Goal: Task Accomplishment & Management: Complete application form

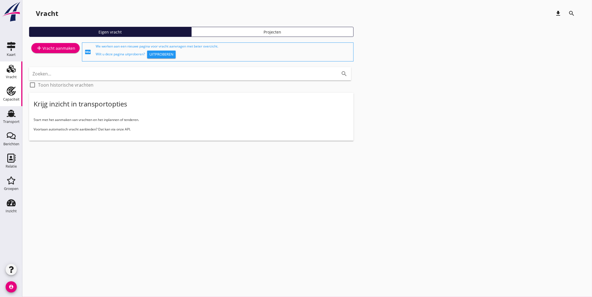
drag, startPoint x: 14, startPoint y: 93, endPoint x: 19, endPoint y: 87, distance: 7.6
click at [14, 93] on use at bounding box center [11, 91] width 9 height 9
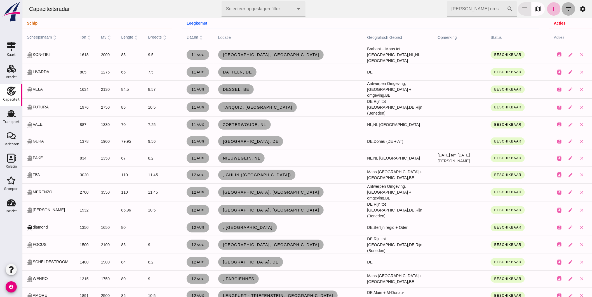
click at [565, 7] on icon "filter_list" at bounding box center [568, 9] width 7 height 7
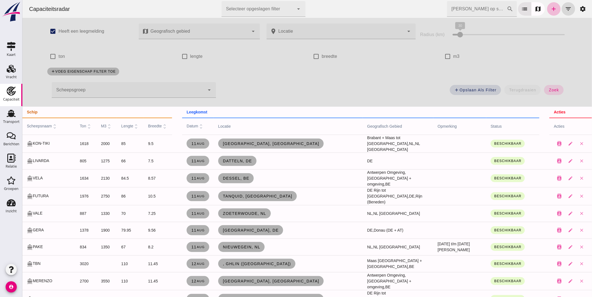
click div
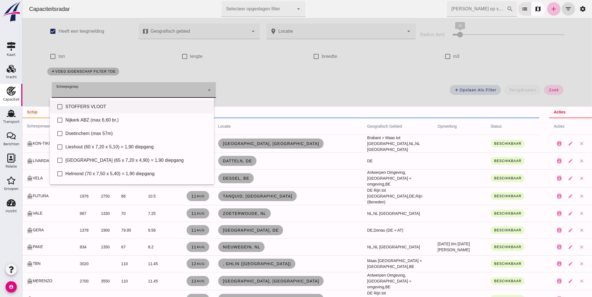
click at [108, 108] on div "STOFFERS VLOOT" at bounding box center [137, 106] width 144 height 7
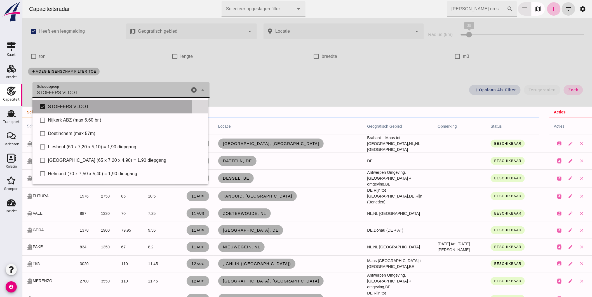
type input "STOFFERS VLOOT"
checkbox input "true"
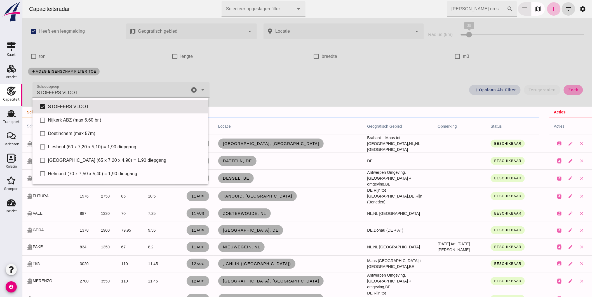
click button "zoek"
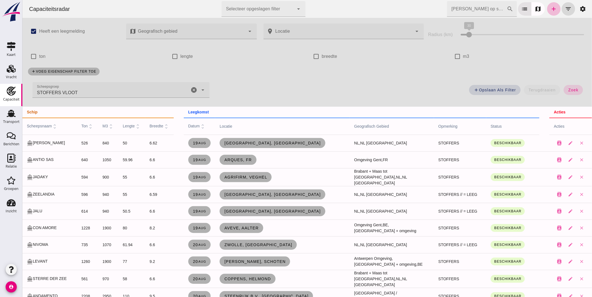
click input "Zoek op scheepsnaam"
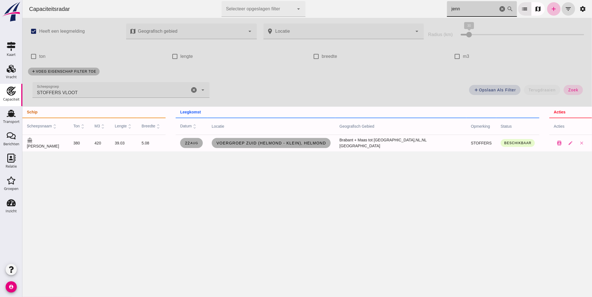
type input "jenn"
click icon "cancel"
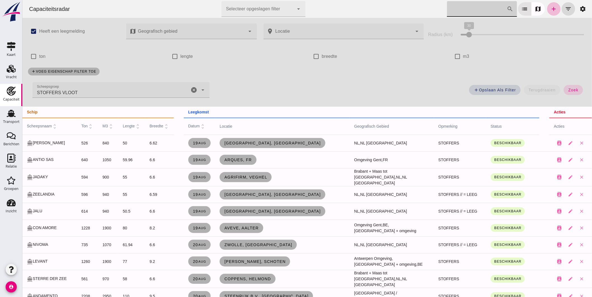
click at [45, 125] on span "scheepsnaam unfold_more" at bounding box center [42, 126] width 31 height 4
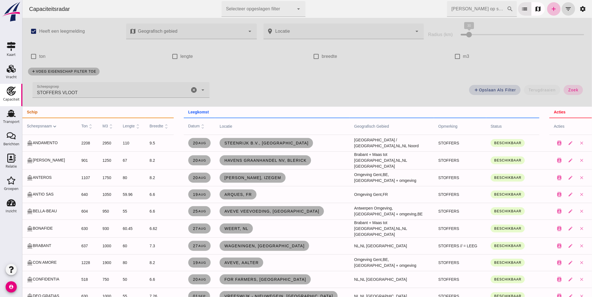
click at [188, 124] on span "datum unfold_more" at bounding box center [196, 126] width 17 height 4
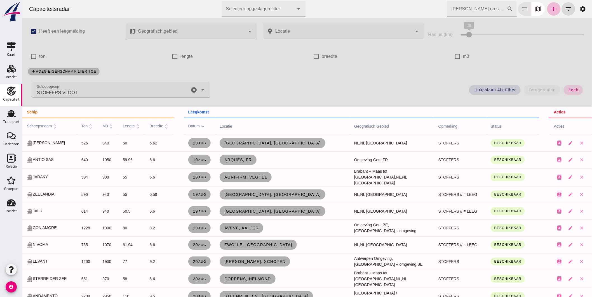
click icon "cancel"
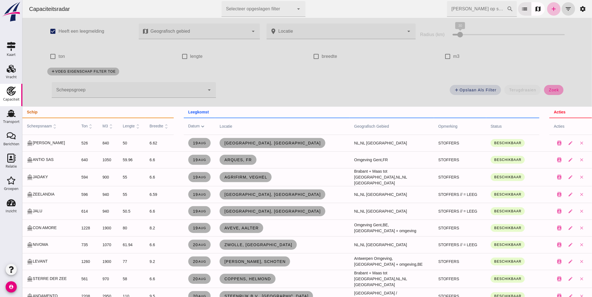
click span "zoek"
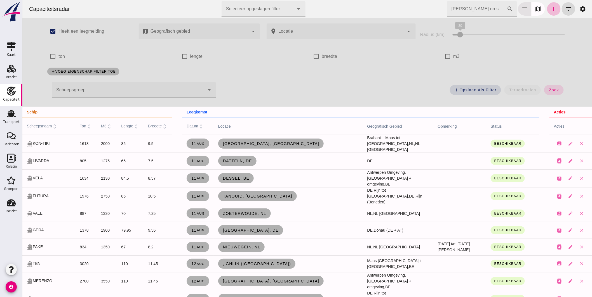
click input "Zoek op scheepsnaam"
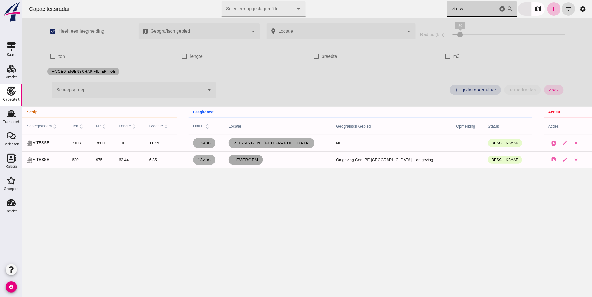
type input "vitess"
click span ", Evergem"
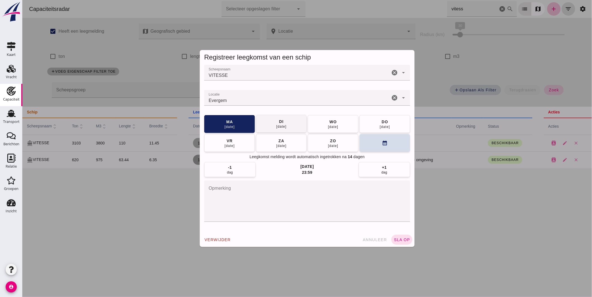
click button "di 19 aug"
click textarea "opmerking"
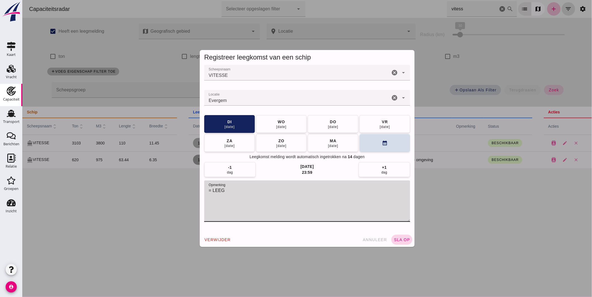
type textarea "= LEEG"
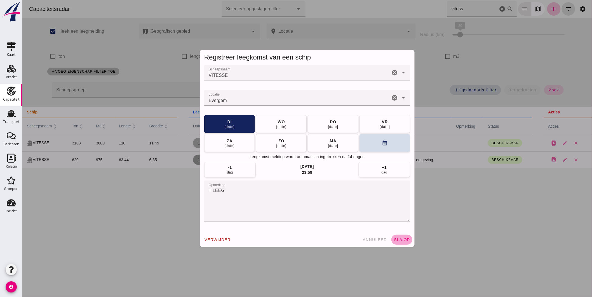
click span "sla op"
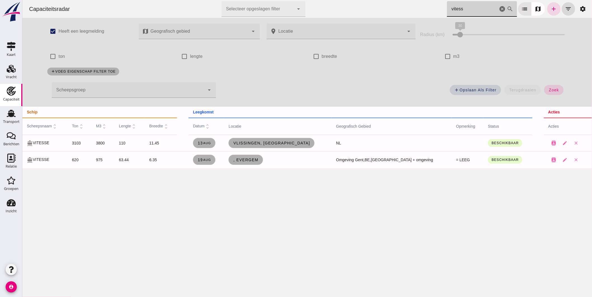
drag, startPoint x: 458, startPoint y: 7, endPoint x: 316, endPoint y: 7, distance: 142.1
click div "Capaciteitsradar Selecteer opgeslagen filter Selecteer opgeslagen filter cancel…"
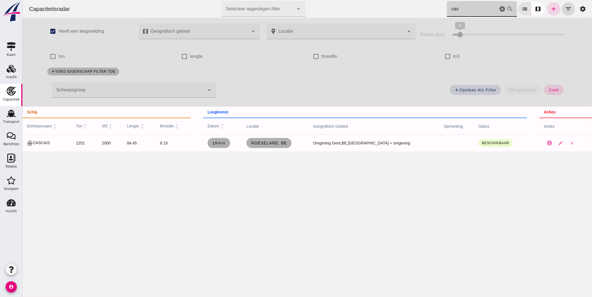
type input "casa"
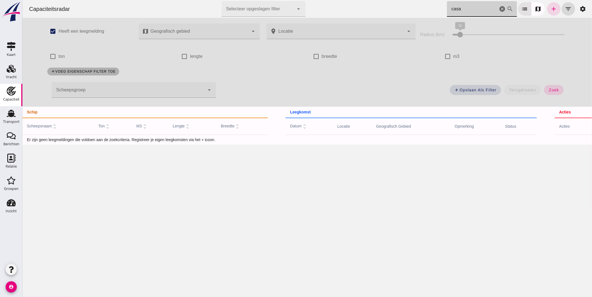
click icon "cancel"
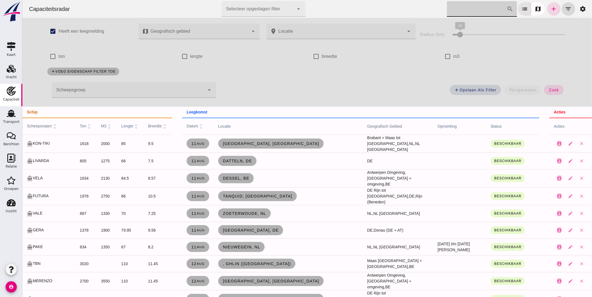
click at [36, 125] on span "scheepsnaam unfold_more" at bounding box center [42, 126] width 31 height 4
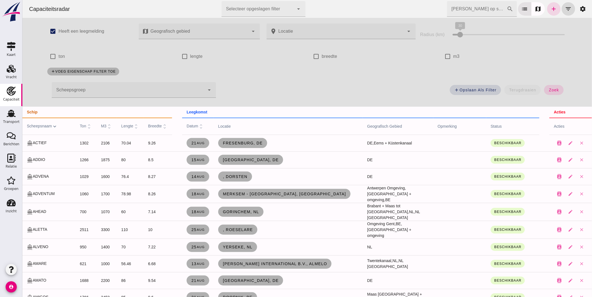
click input "Zoek op scheepsnaam"
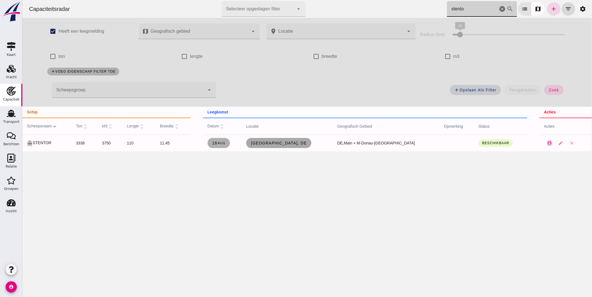
type input "stento"
click span "Aschaffenburg, de"
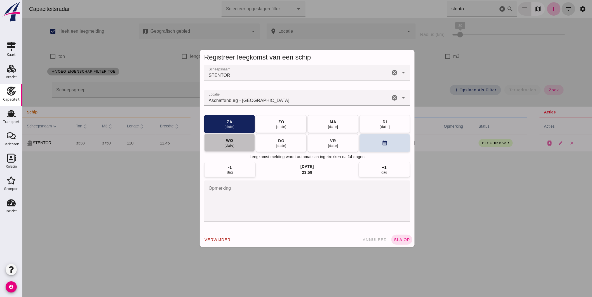
click div "20 aug"
click input "Locatie"
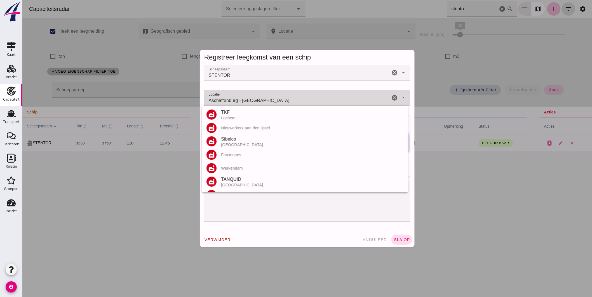
click input "Aschaffenburg - Beieren"
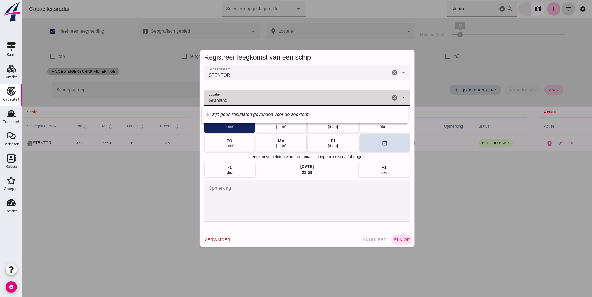
drag, startPoint x: 295, startPoint y: 99, endPoint x: 166, endPoint y: 93, distance: 129.1
click div "Registreer leegkomst van een schip Scheepsnaam Scheepsnaam STENTOR cancel arrow…"
type input "Grunland"
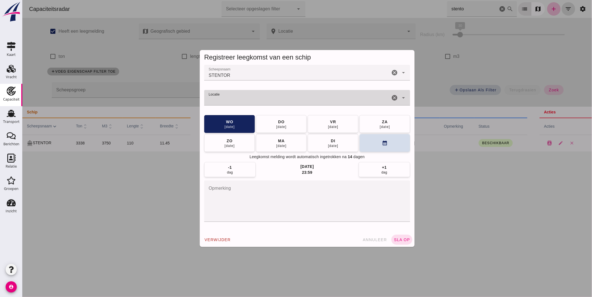
type input "Aschaffenburg - Beieren"
click textarea "opmerking"
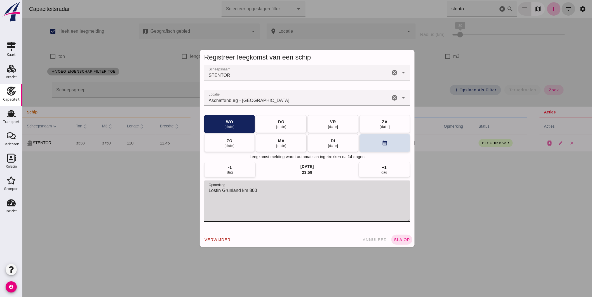
type textarea "Lostin Grunland km 800"
drag, startPoint x: 265, startPoint y: 102, endPoint x: 81, endPoint y: 83, distance: 184.5
click div "Registreer leegkomst van een schip Scheepsnaam Scheepsnaam STENTOR cancel arrow…"
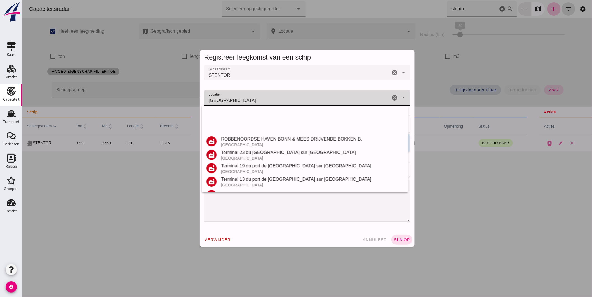
scroll to position [119, 0]
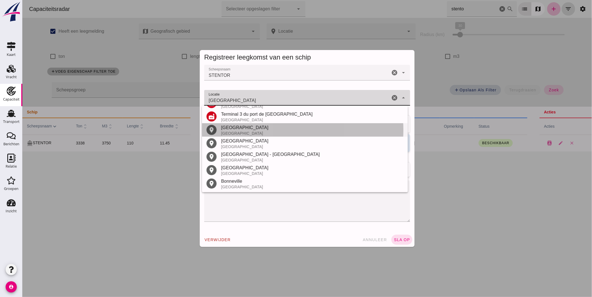
click at [235, 125] on div "Bonn" at bounding box center [312, 127] width 182 height 7
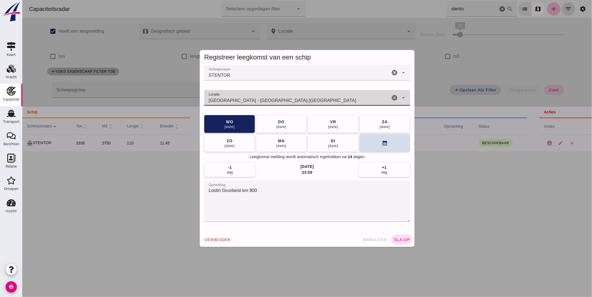
type input "Bonn - Noordrijn-Westfalen"
click textarea "Lostin Grunland km 800"
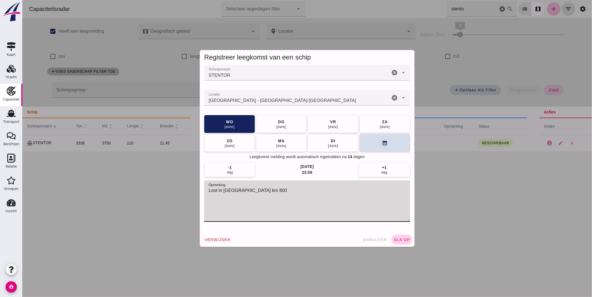
type textarea "Lost in Grunland km 800"
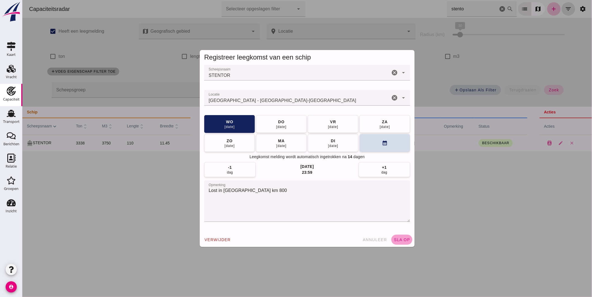
click span "sla op"
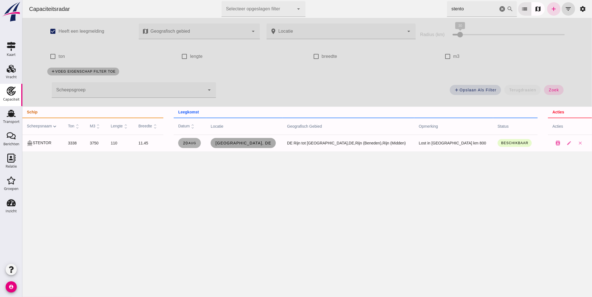
click at [262, 140] on link "Bonn, de" at bounding box center [242, 143] width 65 height 10
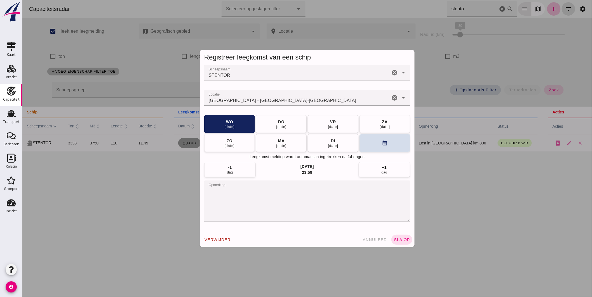
click div "verwijder annuleer sla op"
click button "annuleer"
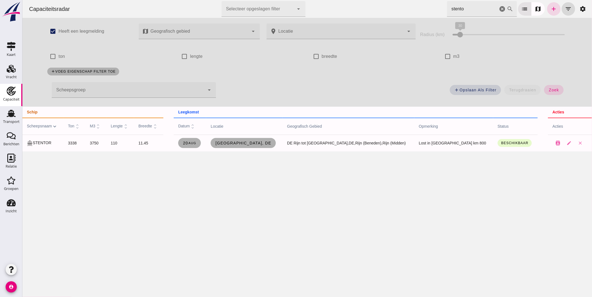
click div "Capaciteitsradar Selecteer opgeslagen filter Selecteer opgeslagen filter cancel…"
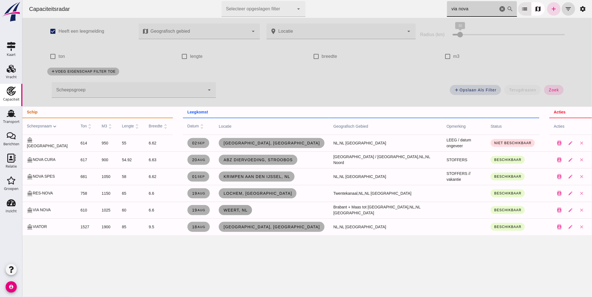
type input "via nova"
click span "Weert, nl"
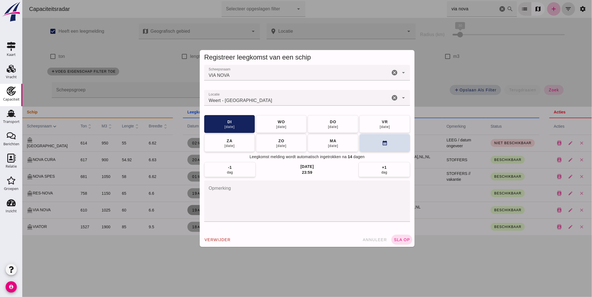
click input "Locatie"
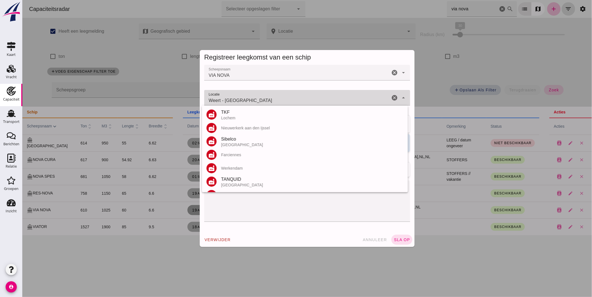
click input "Weert - Limburg"
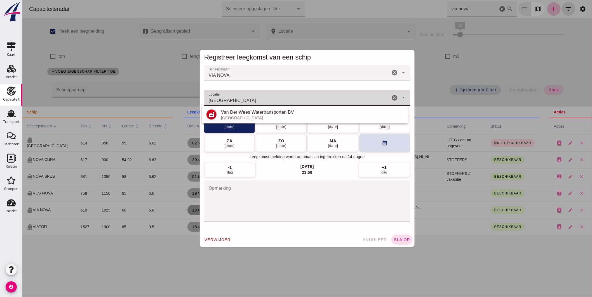
click input "dordrecht"
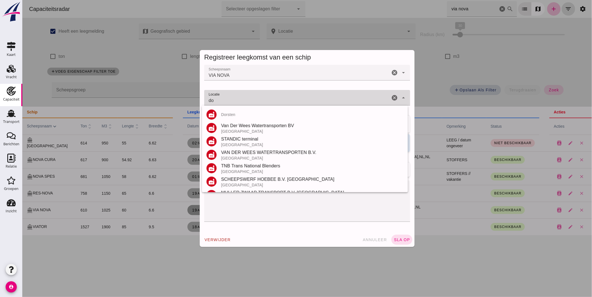
type input "d"
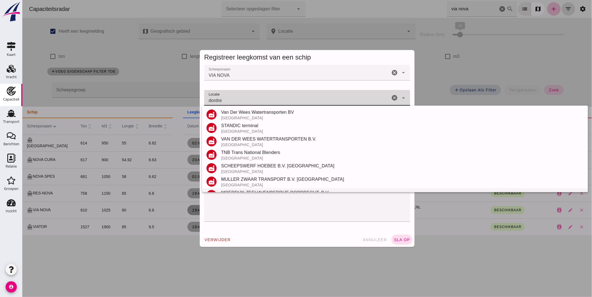
scroll to position [65, 0]
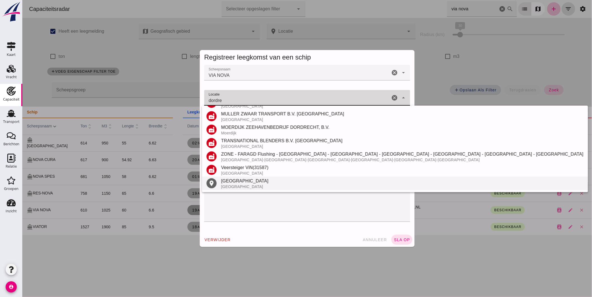
click at [235, 185] on div "Nederland" at bounding box center [402, 187] width 362 height 4
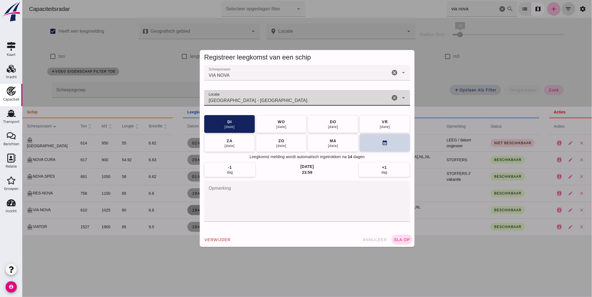
type input "Dordrecht - Zuid-Holland"
click icon "calendar_month"
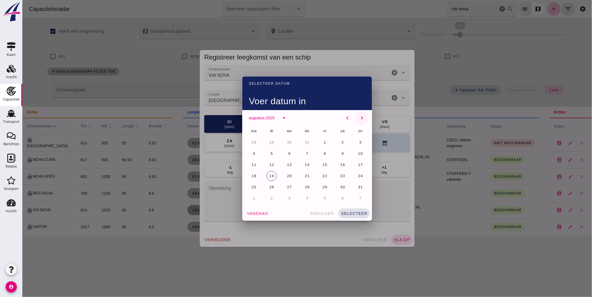
click at [358, 116] on icon "chevron_right" at bounding box center [361, 118] width 7 height 7
click span "9"
click span "selecteer"
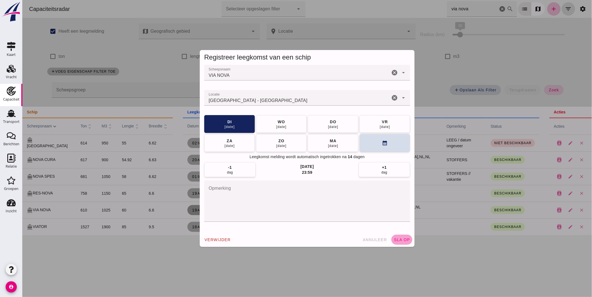
click span "sla op"
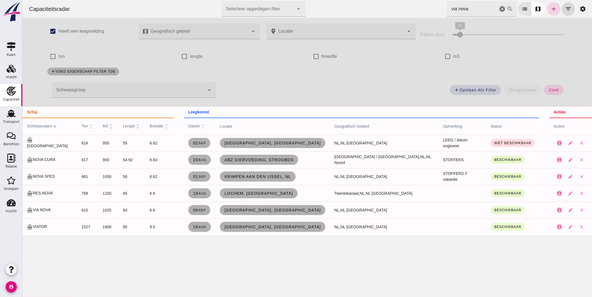
drag, startPoint x: 417, startPoint y: 13, endPoint x: 371, endPoint y: 9, distance: 45.7
click div "Capaciteitsradar Selecteer opgeslagen filter Selecteer opgeslagen filter cancel…"
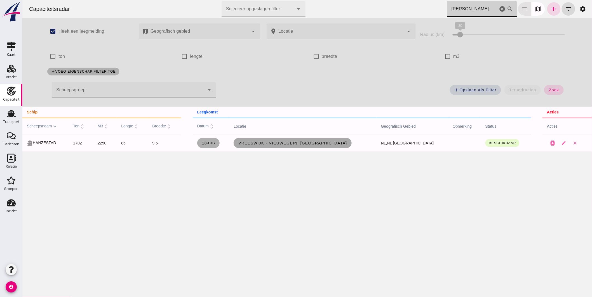
click at [295, 140] on link "Vreeswijk - Nieuwegein, nl" at bounding box center [292, 143] width 118 height 10
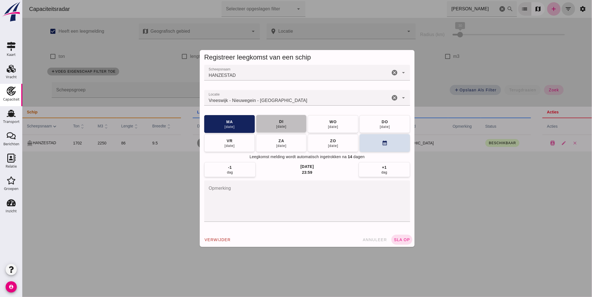
click div "19 aug"
click span "sla op"
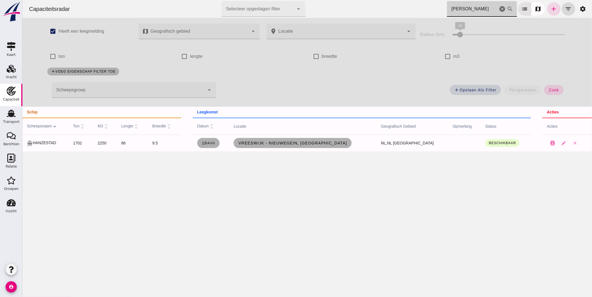
drag, startPoint x: 465, startPoint y: 10, endPoint x: 554, endPoint y: 170, distance: 182.7
click input "hanzes"
drag, startPoint x: 474, startPoint y: 12, endPoint x: 365, endPoint y: -1, distance: 110.1
click at [365, 0] on html "Capaciteitsradar Selecteer opgeslagen filter Selecteer opgeslagen filter cancel…" at bounding box center [307, 148] width 570 height 297
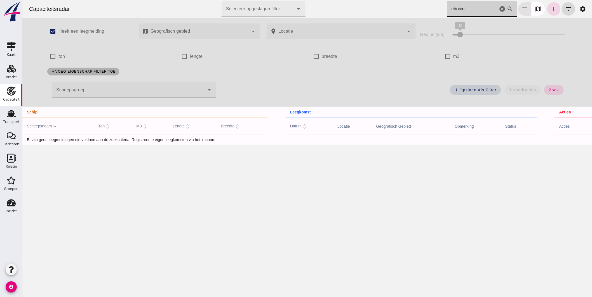
type input "choice"
click input "choice"
drag, startPoint x: 541, startPoint y: 6, endPoint x: 544, endPoint y: 7, distance: 2.9
click div "Zoek op scheepsnaam choice cancel search list map add filter_list settings"
click link "add"
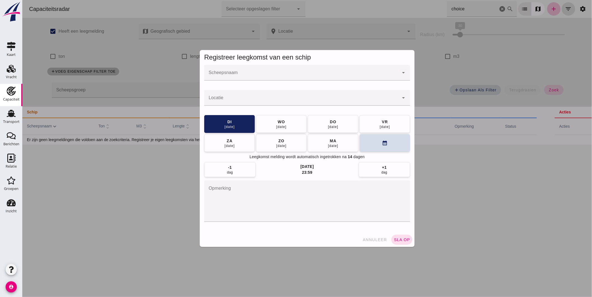
click div
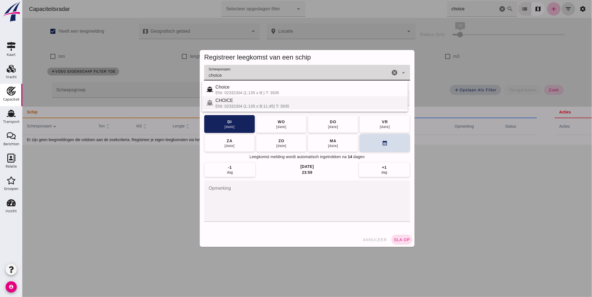
click at [236, 105] on div "ENI: 02332304 (L:135 x B:11.45) T: 3935" at bounding box center [309, 106] width 188 height 4
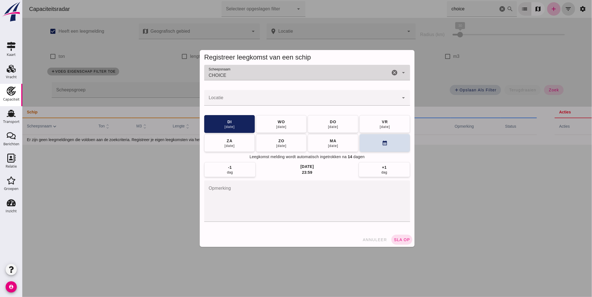
type input "CHOICE"
click input "Locatie"
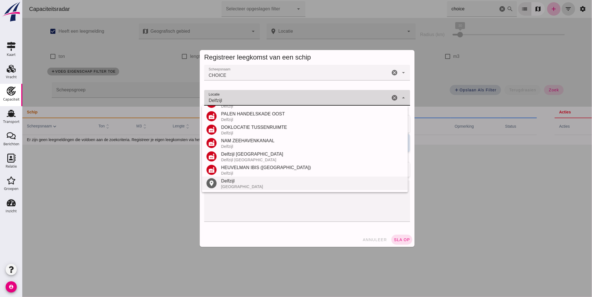
click at [246, 180] on div "Delfzijl" at bounding box center [312, 181] width 182 height 7
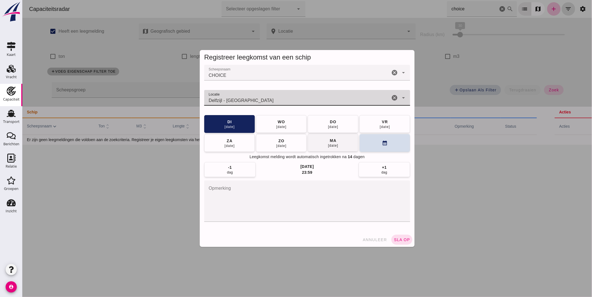
type input "Delfzijl - Groningen"
click button "ma 25 aug"
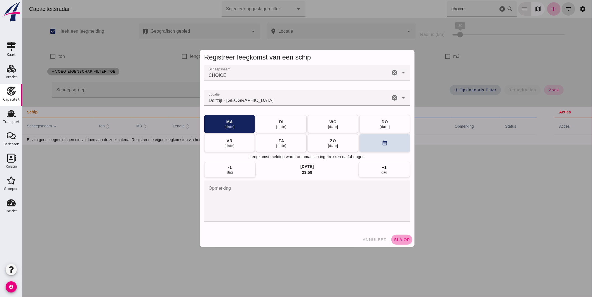
click span "sla op"
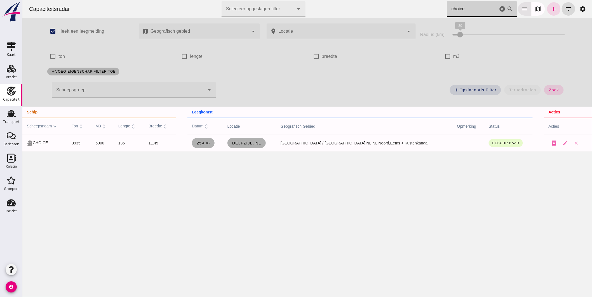
drag, startPoint x: 463, startPoint y: 8, endPoint x: 365, endPoint y: 0, distance: 98.2
click div "Capaciteitsradar Selecteer opgeslagen filter Selecteer opgeslagen filter cancel…"
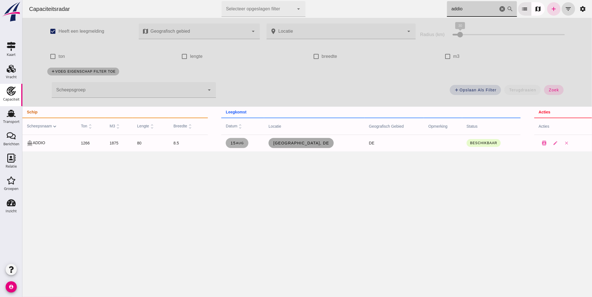
type input "addio"
click at [287, 140] on link "Bremerhaven, de" at bounding box center [300, 143] width 65 height 10
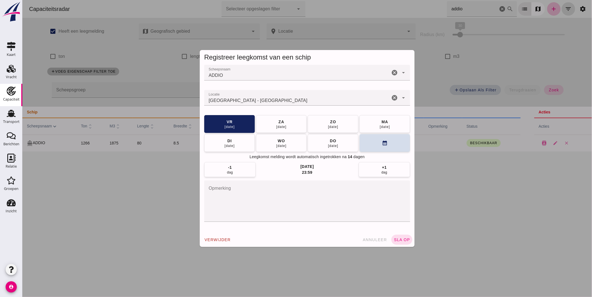
click input "Locatie"
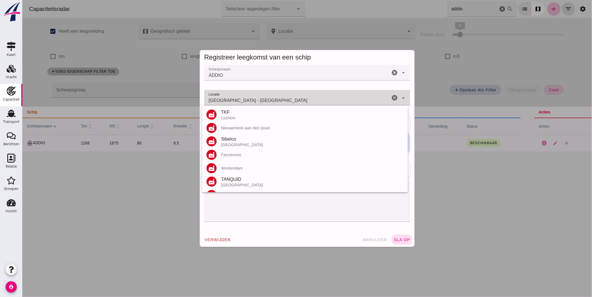
click input "Bremerhaven - Bremen"
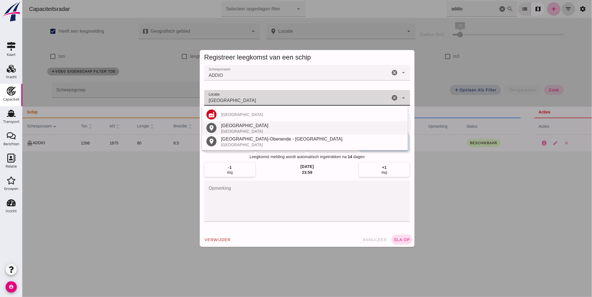
click at [248, 128] on div "Papenburg" at bounding box center [312, 126] width 182 height 7
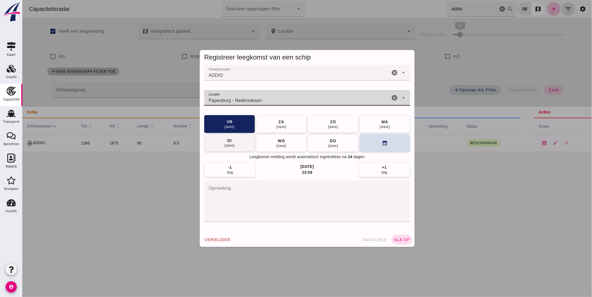
type input "Papenburg - Nedersaksen"
click button "di 19 aug"
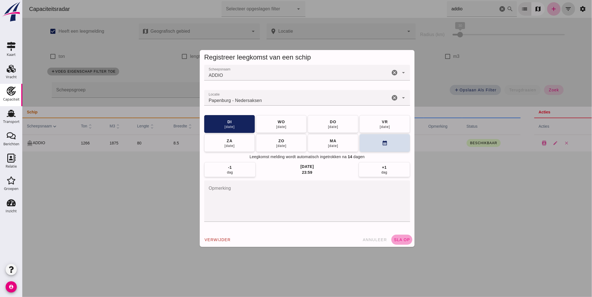
click button "sla op"
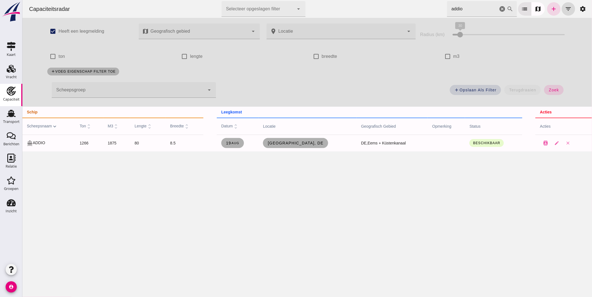
click at [389, 0] on html "Capaciteitsradar Selecteer opgeslagen filter Selecteer opgeslagen filter cancel…" at bounding box center [307, 148] width 570 height 297
type input "o"
drag, startPoint x: 461, startPoint y: 7, endPoint x: 381, endPoint y: 1, distance: 80.6
click div "Capaciteitsradar Selecteer opgeslagen filter Selecteer opgeslagen filter cancel…"
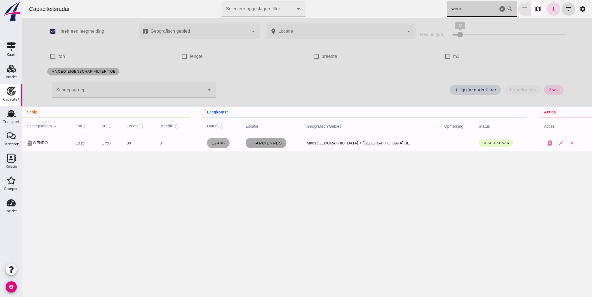
type input "wenr"
click span ", Farciennes"
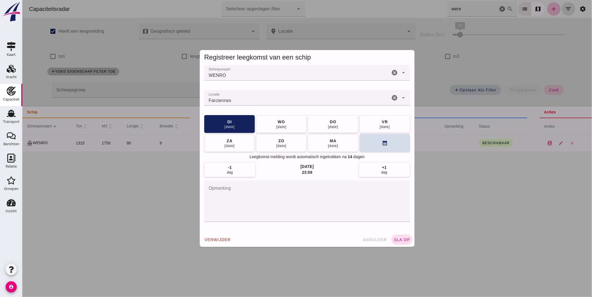
click input "Locatie"
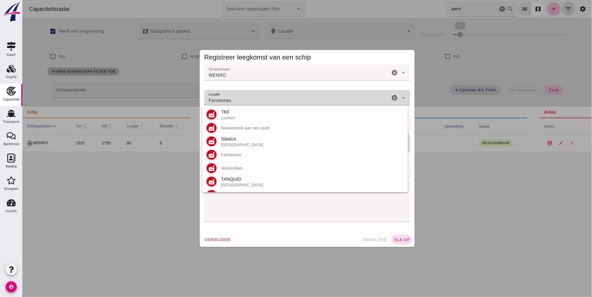
click input "Farciennes"
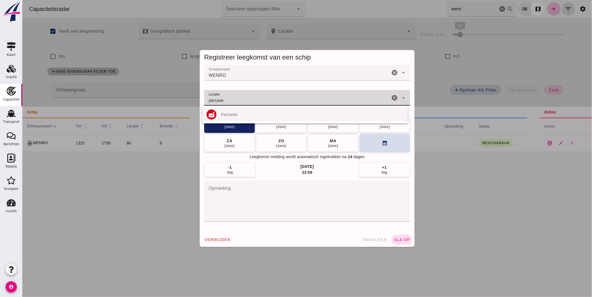
click at [231, 113] on div "Peruwels" at bounding box center [312, 114] width 182 height 4
type input "Peruwels"
click button "calendar_month"
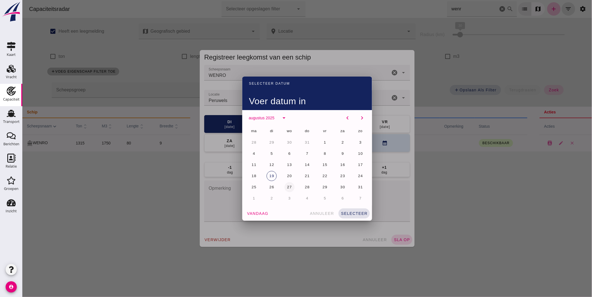
click span "27"
click span "selecteer"
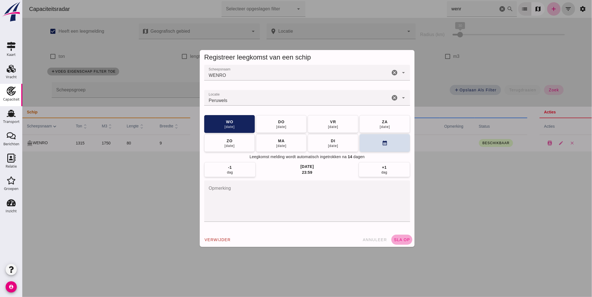
drag, startPoint x: 398, startPoint y: 239, endPoint x: 404, endPoint y: 236, distance: 6.0
click span "sla op"
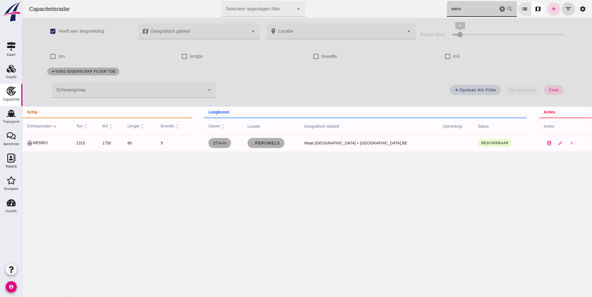
drag, startPoint x: 455, startPoint y: 7, endPoint x: 350, endPoint y: 6, distance: 105.5
click div "Capaciteitsradar Selecteer opgeslagen filter Selecteer opgeslagen filter cancel…"
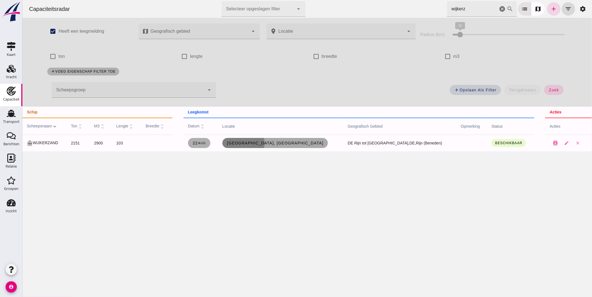
click at [300, 141] on link "Duisburg, de" at bounding box center [275, 143] width 106 height 10
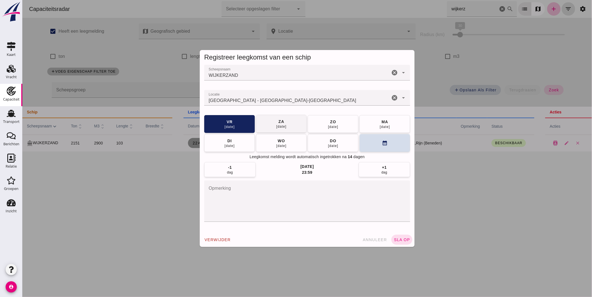
click button "za 23 aug"
click button "sla op"
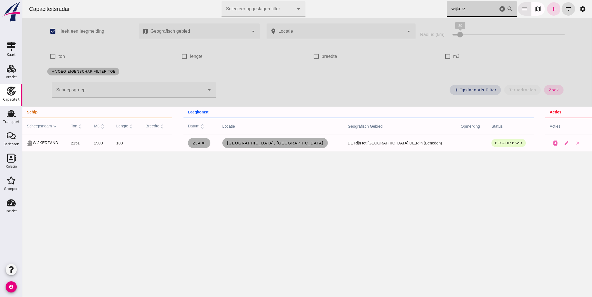
drag, startPoint x: 454, startPoint y: 8, endPoint x: 378, endPoint y: -2, distance: 76.5
click at [378, 0] on html "Capaciteitsradar Selecteer opgeslagen filter Selecteer opgeslagen filter cancel…" at bounding box center [307, 148] width 570 height 297
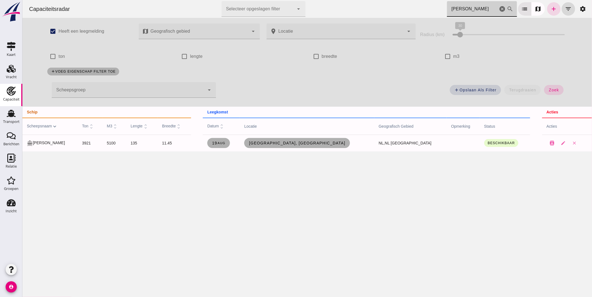
drag, startPoint x: 350, startPoint y: 13, endPoint x: 253, endPoint y: -1, distance: 98.3
click at [253, 0] on html "Capaciteitsradar Selecteer opgeslagen filter Selecteer opgeslagen filter cancel…" at bounding box center [307, 148] width 570 height 297
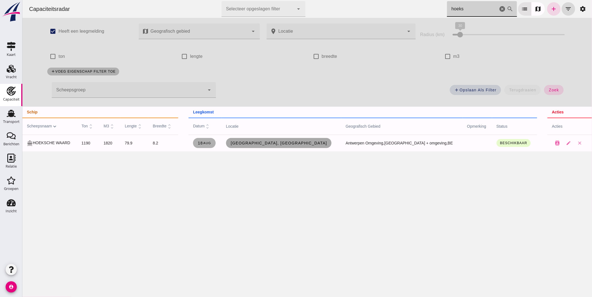
type input "hoeks"
click at [273, 139] on link "Antwerpen, be" at bounding box center [279, 143] width 106 height 10
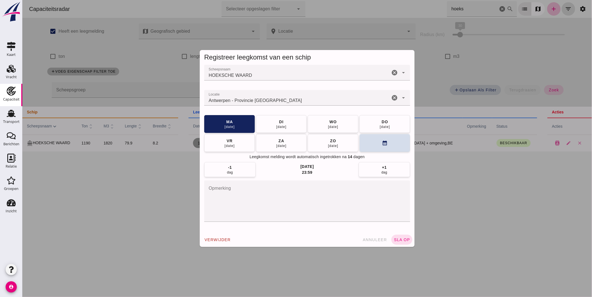
drag, startPoint x: 283, startPoint y: 101, endPoint x: 0, endPoint y: 107, distance: 283.2
click at [22, 107] on html "Capaciteitsradar Selecteer opgeslagen filter Selecteer opgeslagen filter cancel…" at bounding box center [307, 148] width 570 height 297
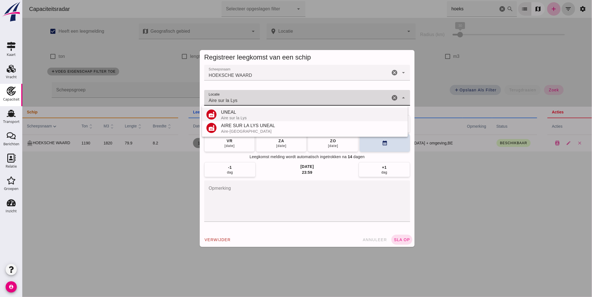
click at [247, 116] on div "Aire sur la Lys" at bounding box center [312, 118] width 182 height 4
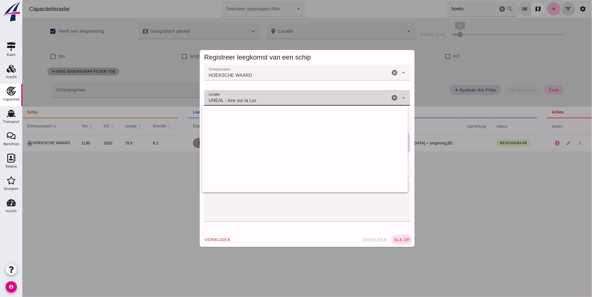
drag, startPoint x: 223, startPoint y: 99, endPoint x: 56, endPoint y: 83, distance: 168.4
click div "Registreer leegkomst van een schip Scheepsnaam Scheepsnaam HOEKSCHE WAARD cance…"
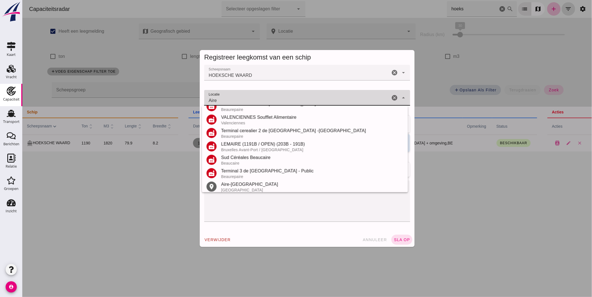
scroll to position [105, 0]
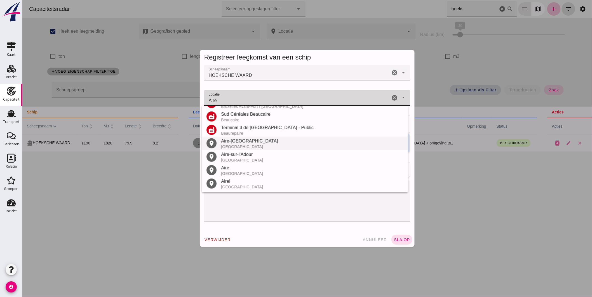
click at [254, 141] on div "Aire-sur-la-Lys" at bounding box center [312, 141] width 182 height 7
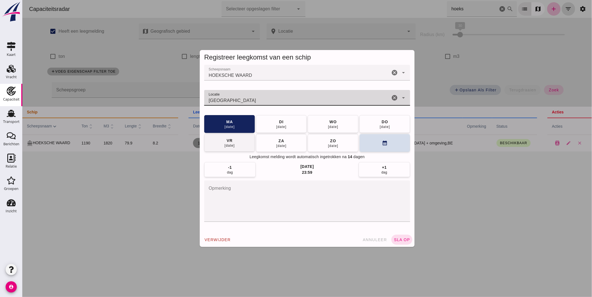
type input "Aire-sur-la-Lys - Pas-de-Calais"
click button "vr 22 aug"
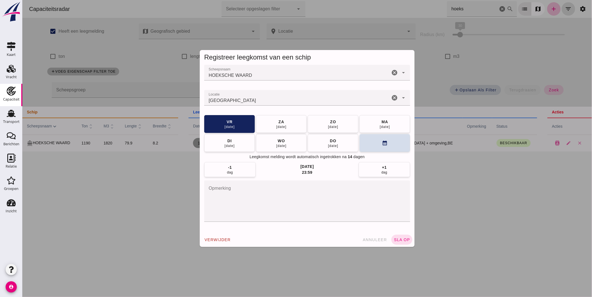
click div "Registreer leegkomst van een schip Scheepsnaam Scheepsnaam HOEKSCHE WAARD cance…"
click button "sla op"
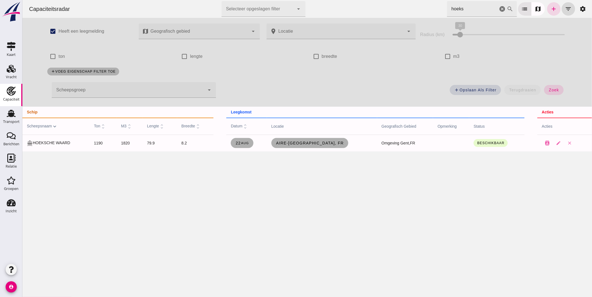
click at [328, 0] on html "Capaciteitsradar Selecteer opgeslagen filter Selecteer opgeslagen filter cancel…" at bounding box center [307, 148] width 570 height 297
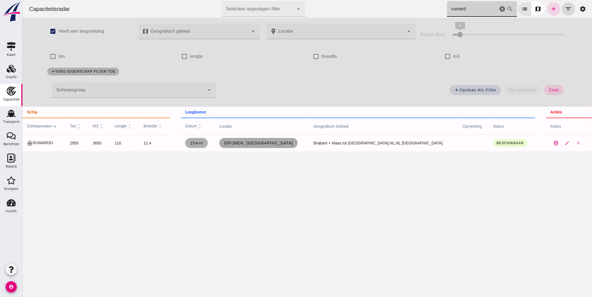
type input "rumard"
click span "Opijnen, nl"
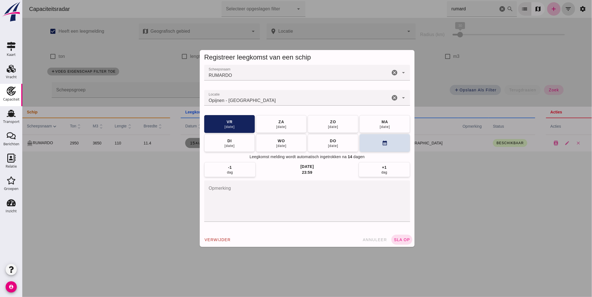
click input "Locatie"
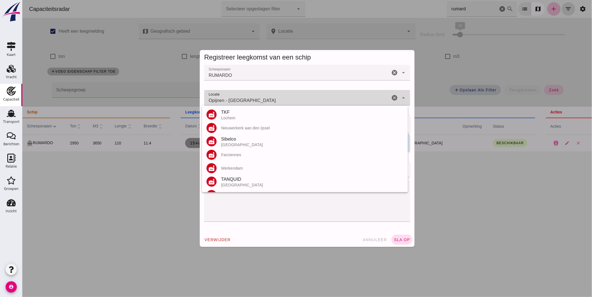
click input "Opijnen - Gelderland"
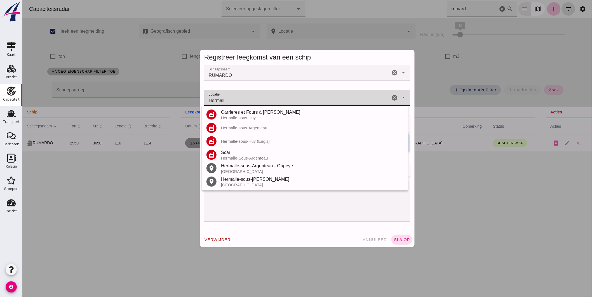
drag, startPoint x: 188, startPoint y: 97, endPoint x: 112, endPoint y: 91, distance: 76.3
click div "Registreer leegkomst van een schip Scheepsnaam Scheepsnaam RUMARDO cancel arrow…"
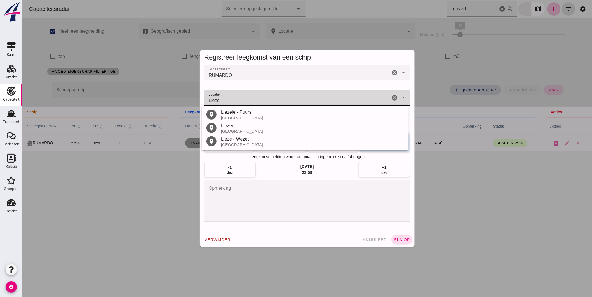
click input "Lieze"
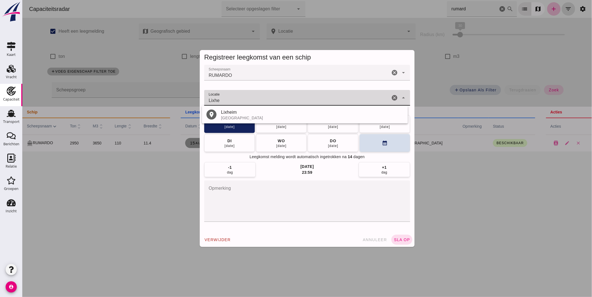
type input "Lixhe"
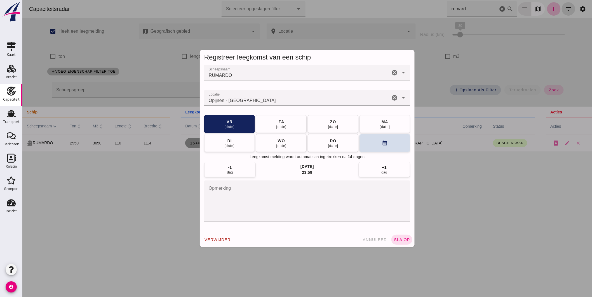
type input "Opijnen - Gelderland"
click icon "cancel"
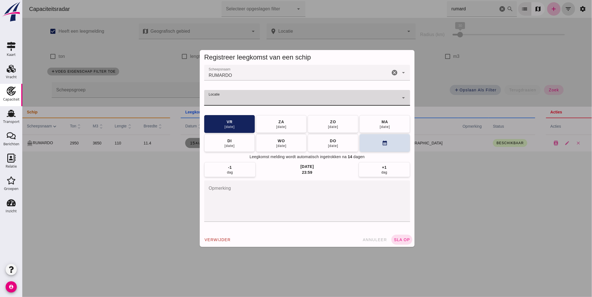
click div
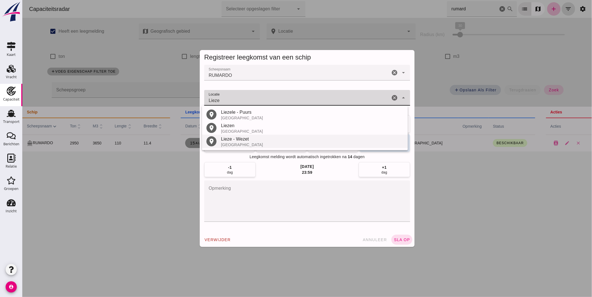
click at [237, 144] on div "België" at bounding box center [312, 145] width 182 height 4
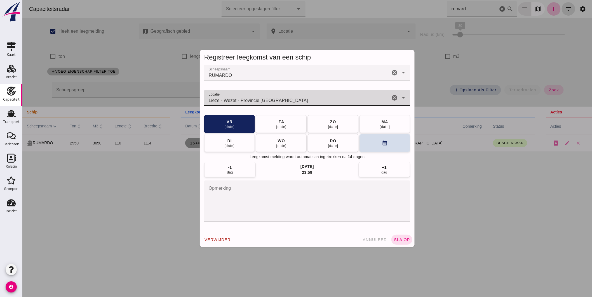
type input "Lieze - Wezet - Provincie Luik"
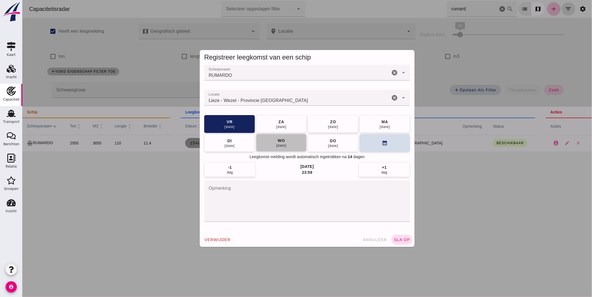
click div "20 aug"
click span "sla op"
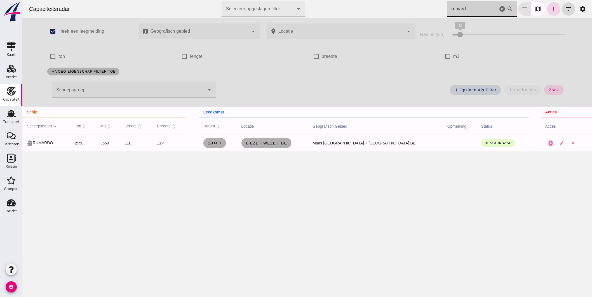
drag, startPoint x: 463, startPoint y: 8, endPoint x: 280, endPoint y: 6, distance: 182.7
click div "Capaciteitsradar Selecteer opgeslagen filter Selecteer opgeslagen filter cancel…"
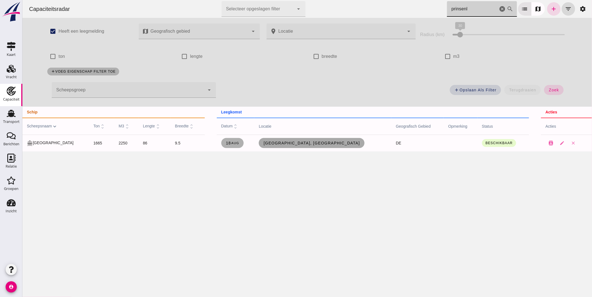
type input "prinsenl"
click span "Hannover, de"
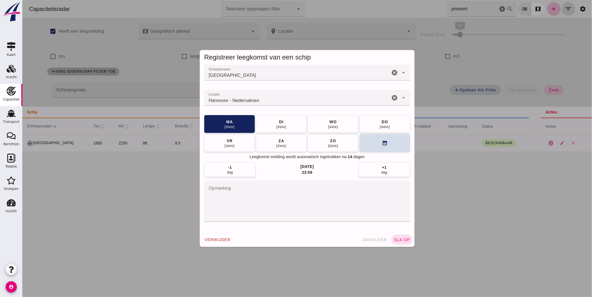
click input "Locatie"
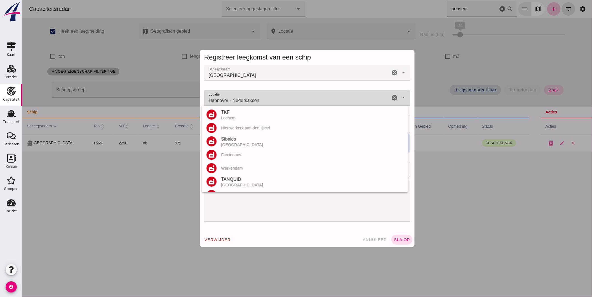
click input "Hannover - Nedersaksen"
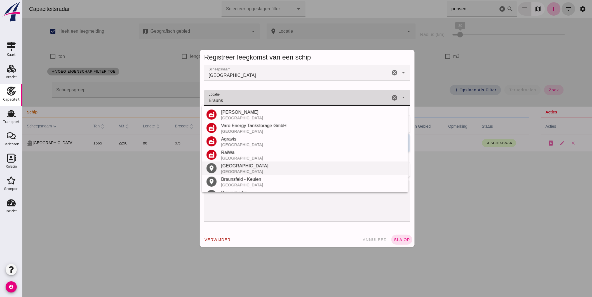
click at [253, 166] on div "Braunschweig" at bounding box center [312, 166] width 182 height 7
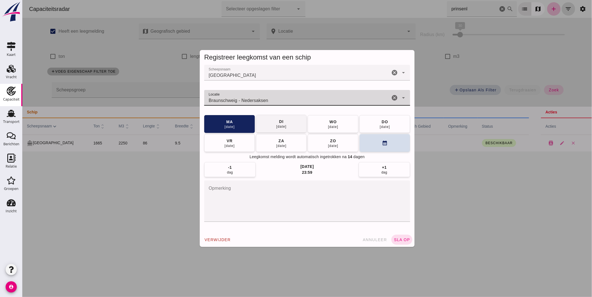
type input "Braunschweig - Nedersaksen"
click button "di 19 aug"
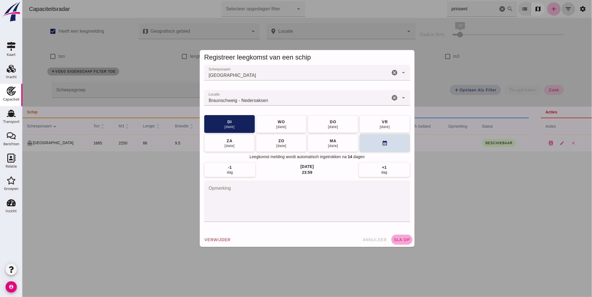
click button "sla op"
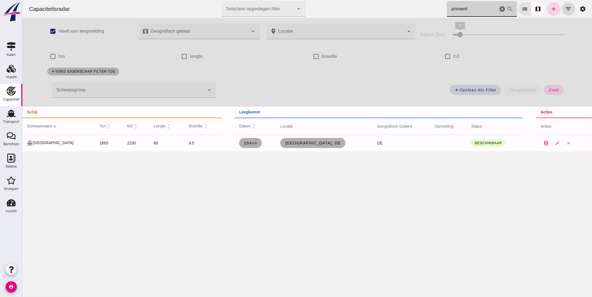
drag, startPoint x: 475, startPoint y: 15, endPoint x: 372, endPoint y: 3, distance: 103.6
click div "Capaciteitsradar Selecteer opgeslagen filter Selecteer opgeslagen filter cancel…"
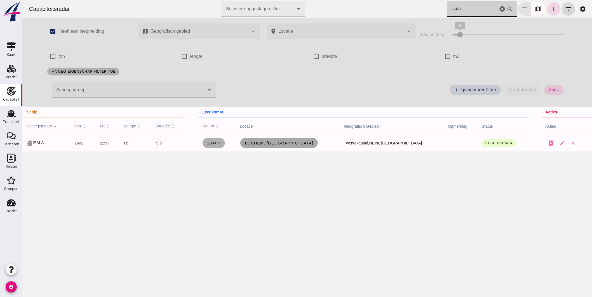
click span "Lochem, nl"
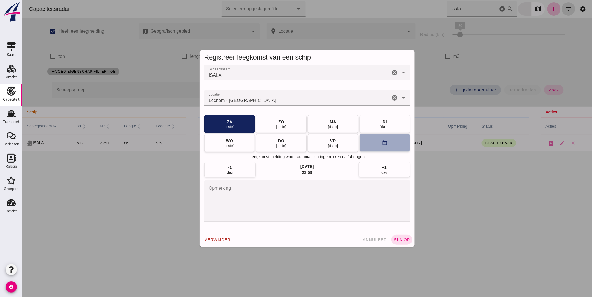
click button "calendar_month"
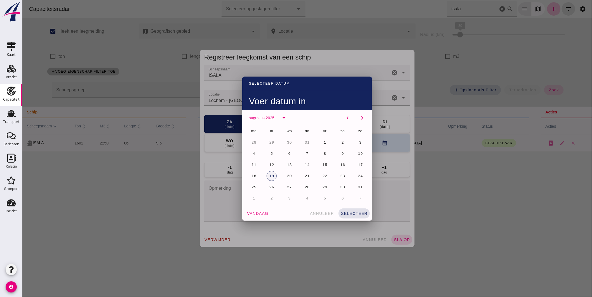
click button "19"
click span "selecteer"
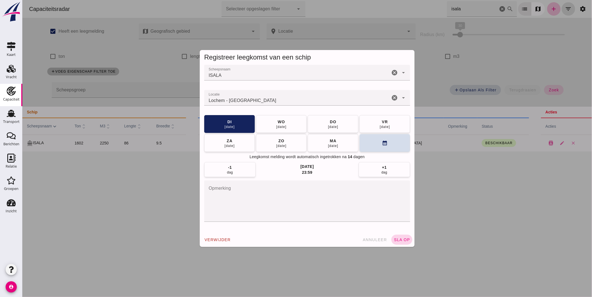
click span "sla op"
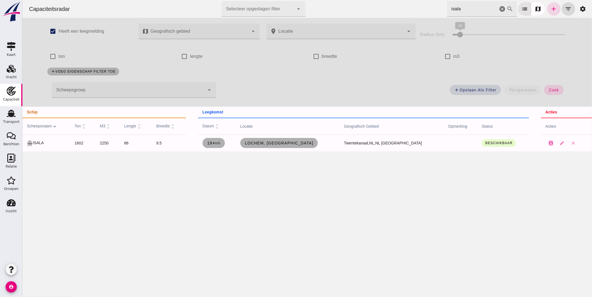
drag, startPoint x: 440, startPoint y: 11, endPoint x: 418, endPoint y: 7, distance: 22.4
click div "Capaciteitsradar Selecteer opgeslagen filter Selecteer opgeslagen filter cancel…"
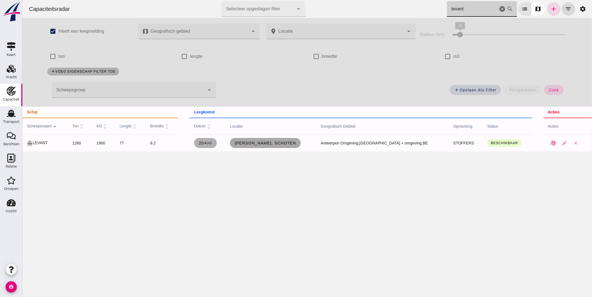
type input "levant"
click span "Depré Voeders, Schoten"
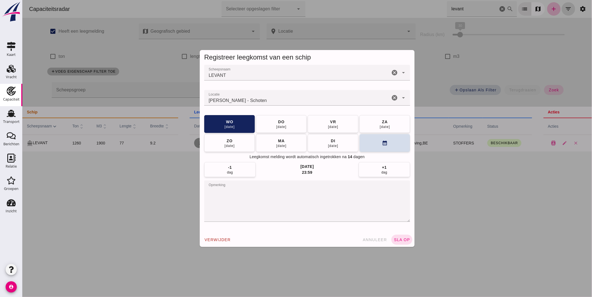
click input "Locatie"
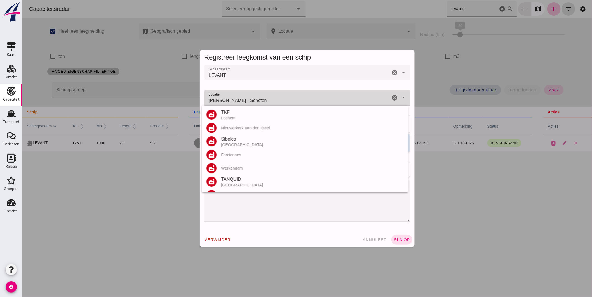
click input "Depré Voeders - Schoten"
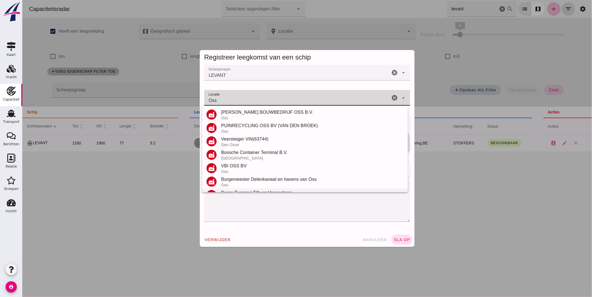
scroll to position [93, 0]
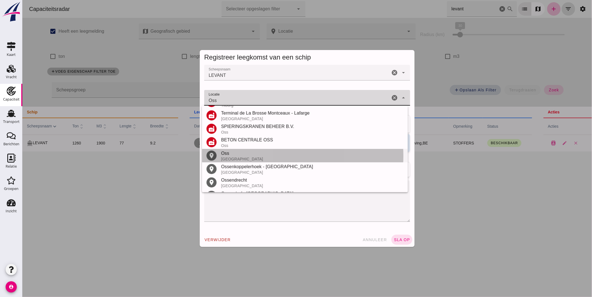
click at [233, 157] on div "Nederland" at bounding box center [312, 159] width 182 height 4
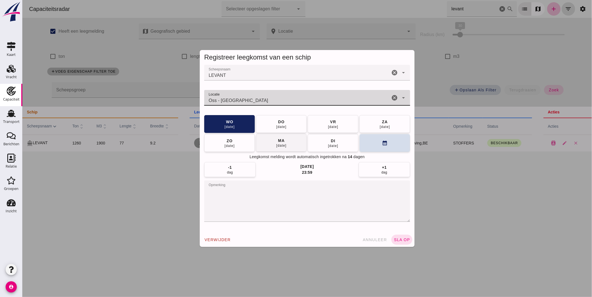
type input "Oss - Noord-Brabant"
click div "25 aug"
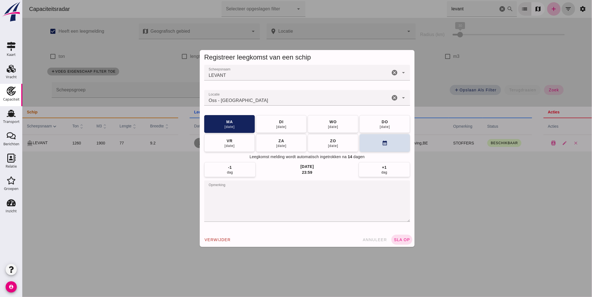
click button "sla op"
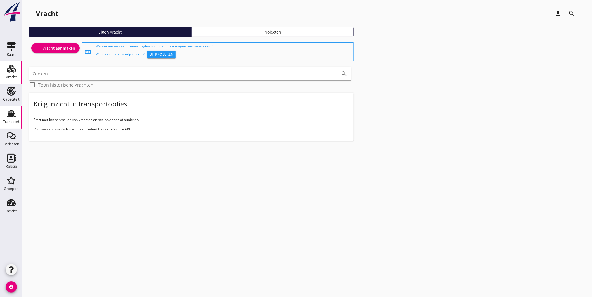
click at [11, 116] on use at bounding box center [11, 113] width 9 height 7
